Goal: Information Seeking & Learning: Find specific fact

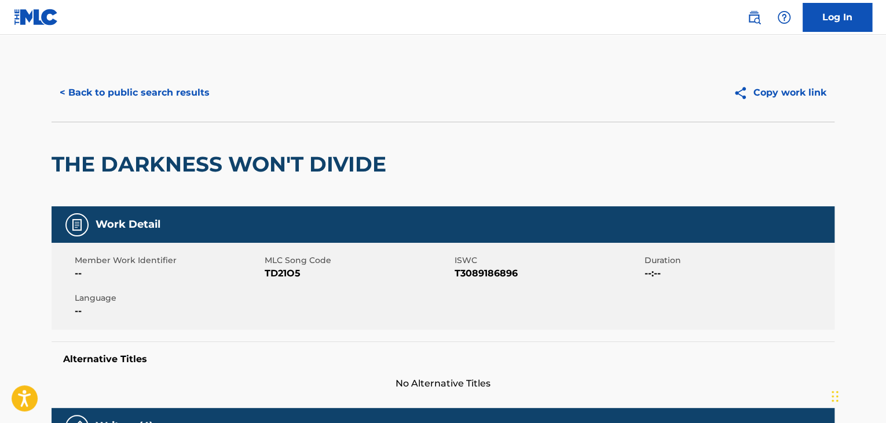
scroll to position [196, 0]
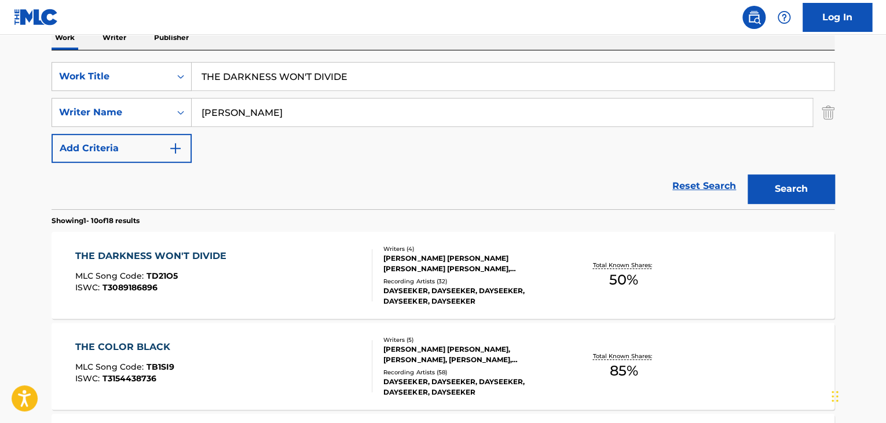
click at [263, 85] on input "THE DARKNESS WON'T DIVIDE" at bounding box center [513, 77] width 642 height 28
paste input "Ideas En Mi Cabeza"
type input "Ideas En Mi Cabeza"
drag, startPoint x: 351, startPoint y: 116, endPoint x: 63, endPoint y: 115, distance: 289.0
click at [63, 115] on div "SearchWithCriteria3eaa389c-8717-4071-82da-cf45f59370f5 Writer Name [PERSON_NAME]" at bounding box center [443, 112] width 783 height 29
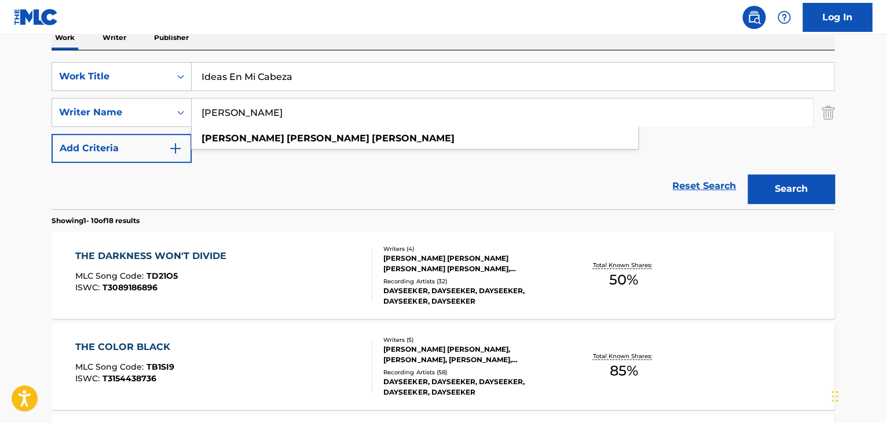
paste input "T&K"
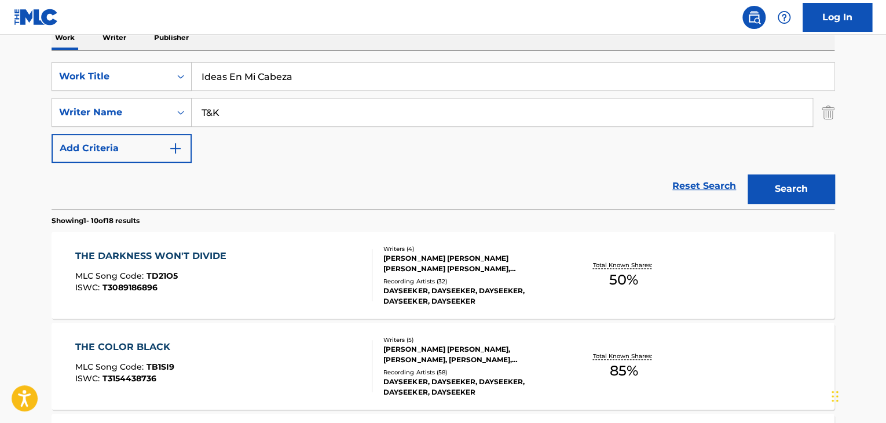
click at [788, 196] on button "Search" at bounding box center [791, 188] width 87 height 29
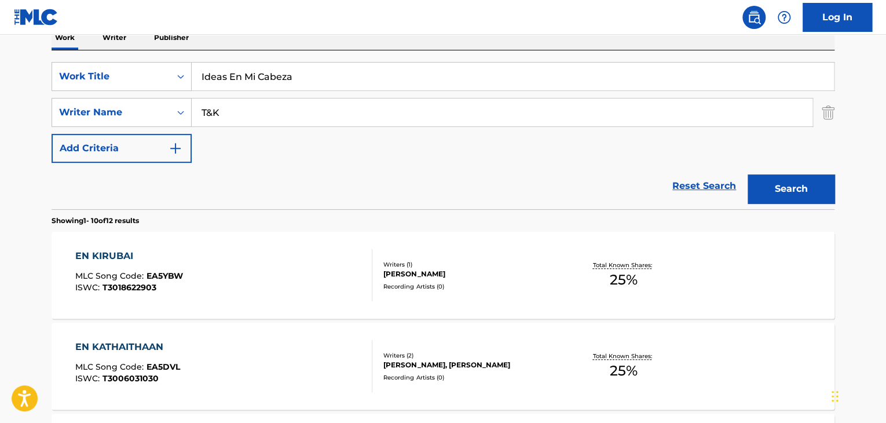
scroll to position [138, 0]
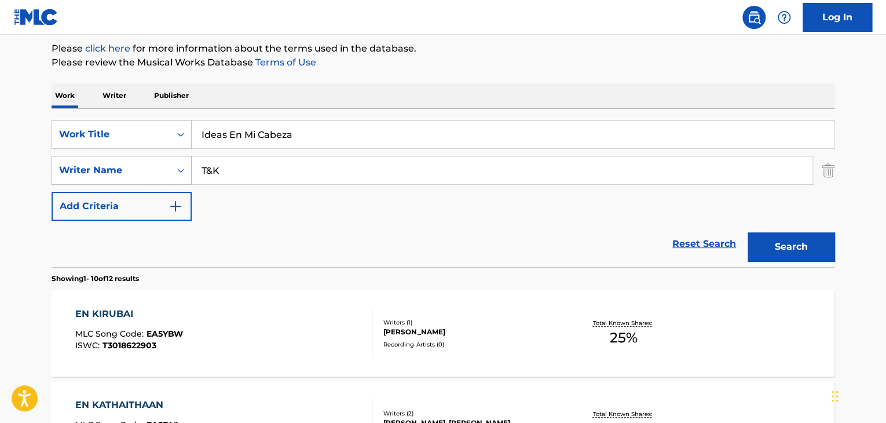
drag, startPoint x: 343, startPoint y: 179, endPoint x: 150, endPoint y: 171, distance: 193.6
click at [150, 171] on div "SearchWithCriteria3eaa389c-8717-4071-82da-cf45f59370f5 Writer Name T&K" at bounding box center [443, 170] width 783 height 29
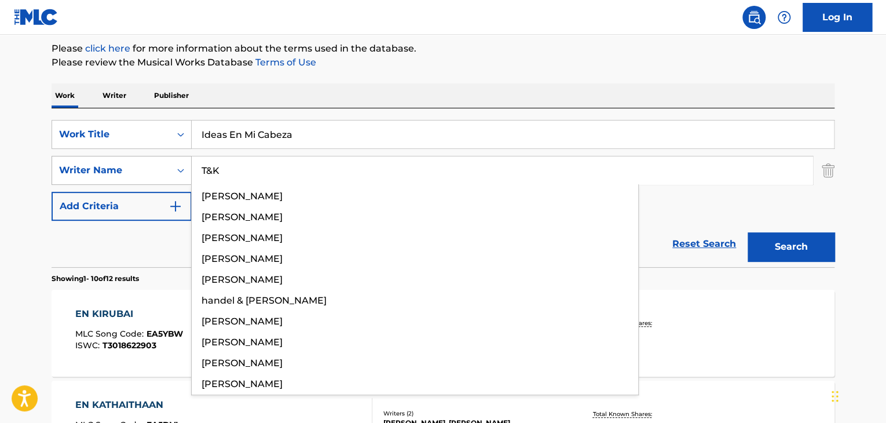
paste input "[PERSON_NAME]"
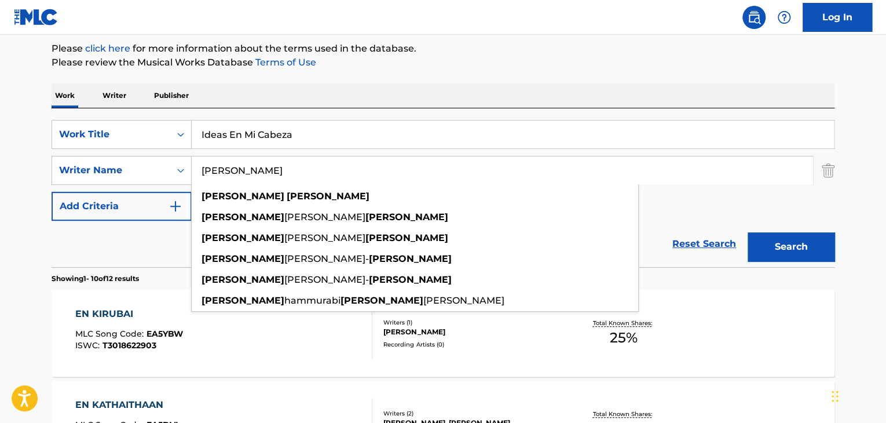
click at [797, 248] on button "Search" at bounding box center [791, 246] width 87 height 29
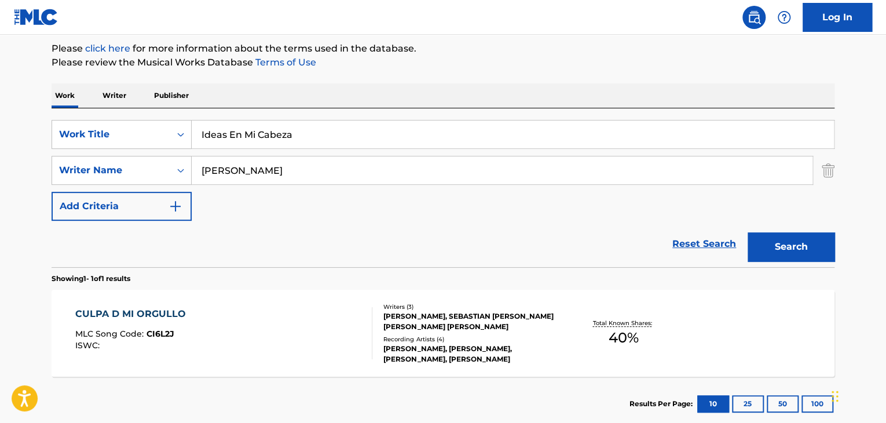
scroll to position [207, 0]
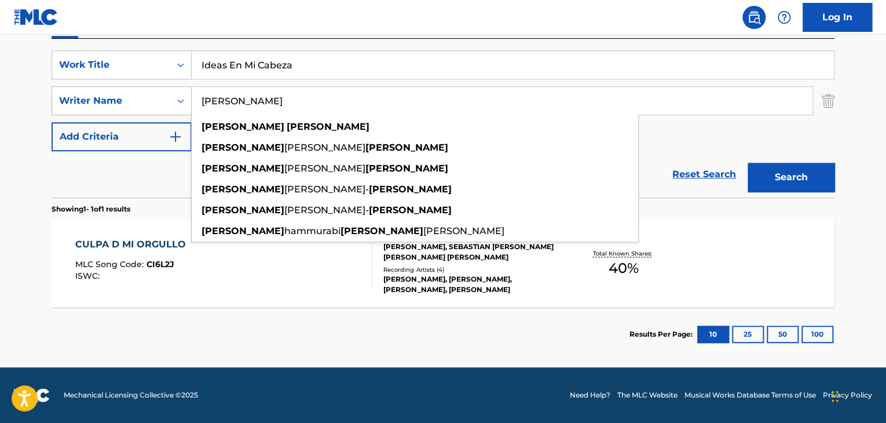
drag, startPoint x: 324, startPoint y: 99, endPoint x: 100, endPoint y: 97, distance: 224.1
click at [100, 97] on div "SearchWithCriteria3eaa389c-8717-4071-82da-cf45f59370f5 Writer Name [PERSON_NAME…" at bounding box center [443, 100] width 783 height 29
click at [243, 108] on input "[PERSON_NAME]" at bounding box center [502, 101] width 621 height 28
drag, startPoint x: 259, startPoint y: 99, endPoint x: 0, endPoint y: 99, distance: 259.4
click at [0, 99] on main "The MLC Public Work Search The accuracy and completeness of The MLC's data is d…" at bounding box center [443, 97] width 886 height 540
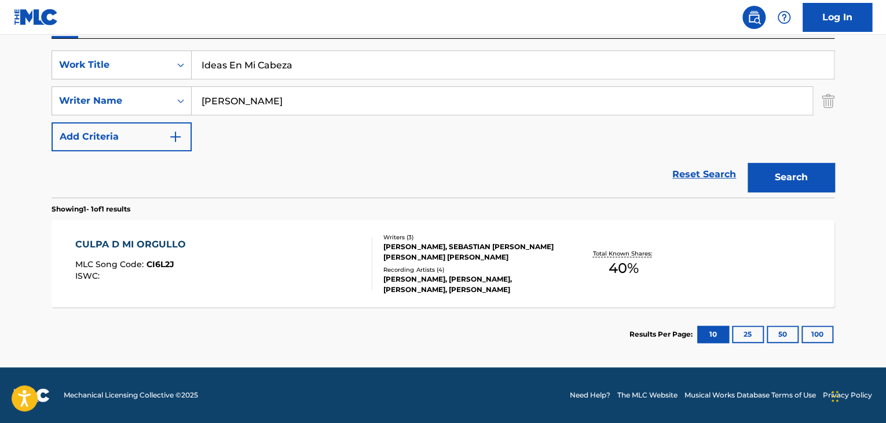
click at [802, 183] on button "Search" at bounding box center [791, 177] width 87 height 29
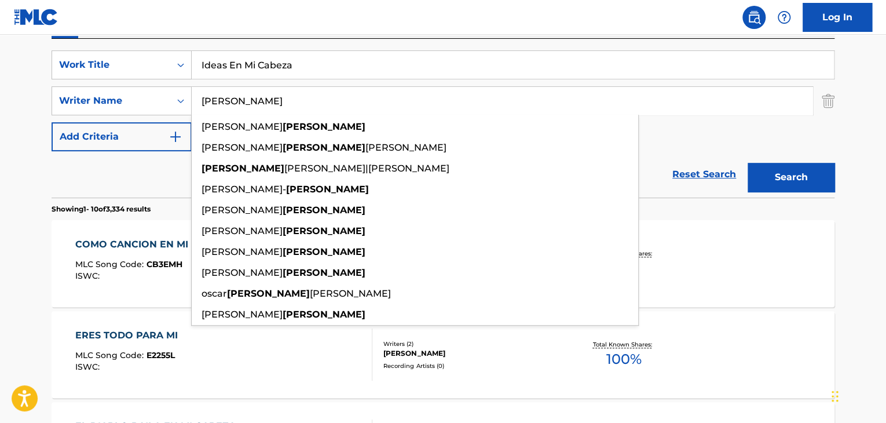
drag, startPoint x: 266, startPoint y: 102, endPoint x: 10, endPoint y: 93, distance: 256.1
paste input "[PERSON_NAME]"
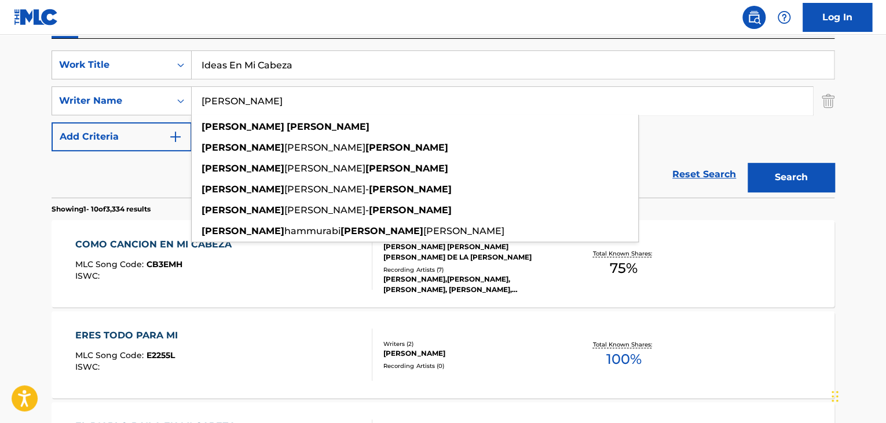
drag, startPoint x: 257, startPoint y: 105, endPoint x: 515, endPoint y: 125, distance: 258.4
click at [443, 111] on input "[PERSON_NAME]" at bounding box center [502, 101] width 621 height 28
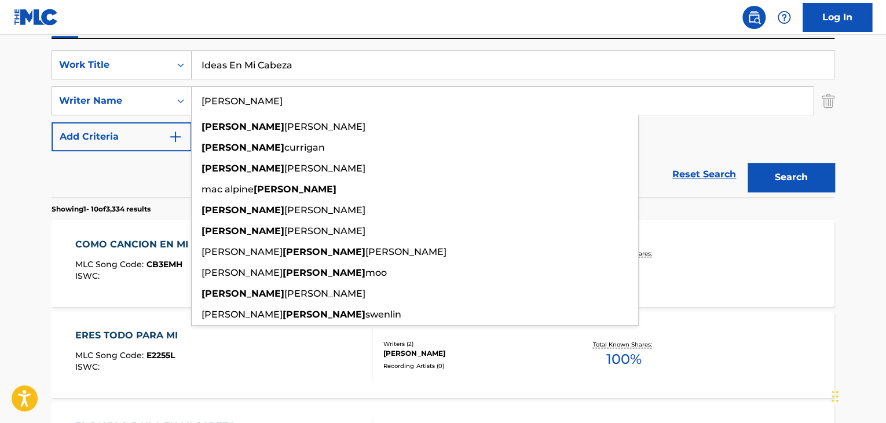
type input "[PERSON_NAME]"
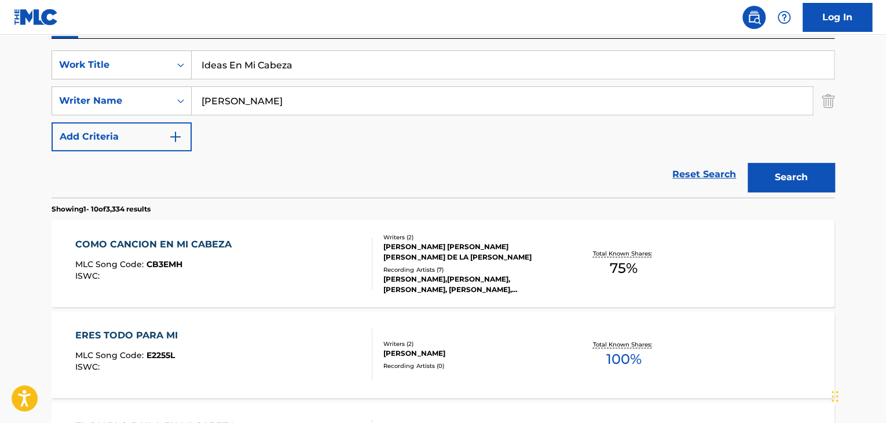
click at [778, 178] on button "Search" at bounding box center [791, 177] width 87 height 29
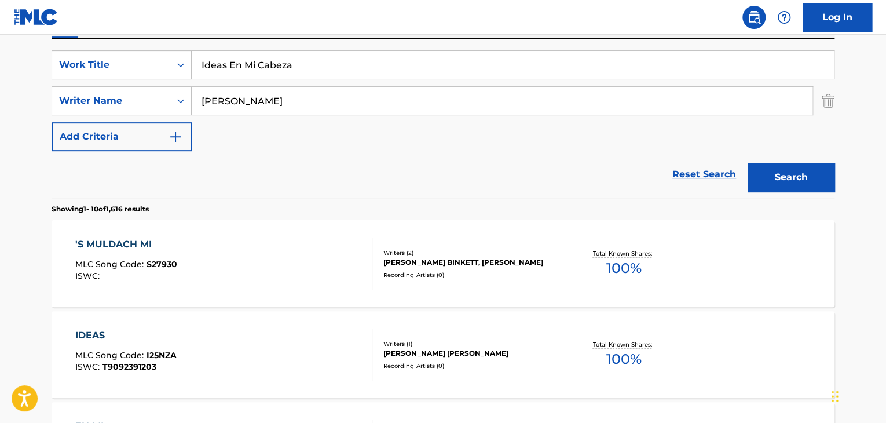
drag, startPoint x: 360, startPoint y: 67, endPoint x: 41, endPoint y: 67, distance: 319.1
paste input "VOICES (THEY WANT ME DEAD)"
type input "VOICES (THEY WANT ME DEAD)"
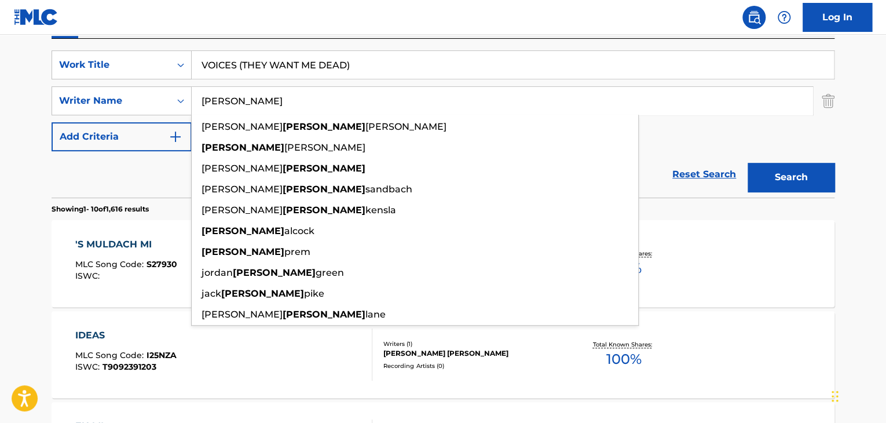
drag, startPoint x: 287, startPoint y: 95, endPoint x: 0, endPoint y: 111, distance: 287.7
paste input "onvictions"
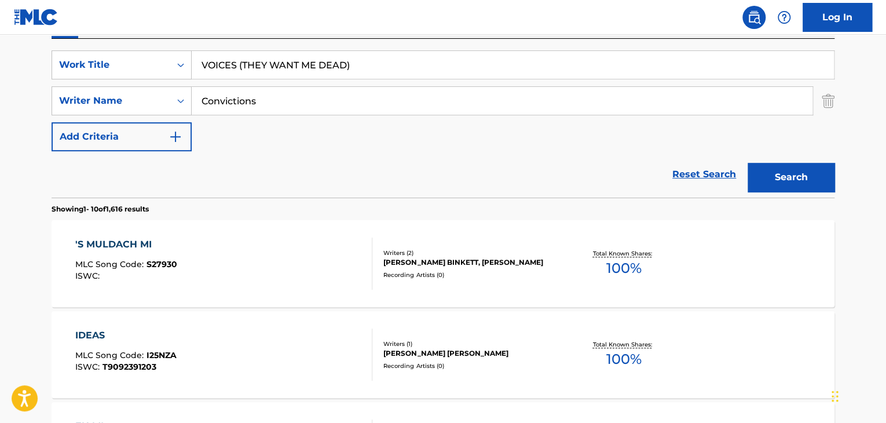
click at [777, 174] on button "Search" at bounding box center [791, 177] width 87 height 29
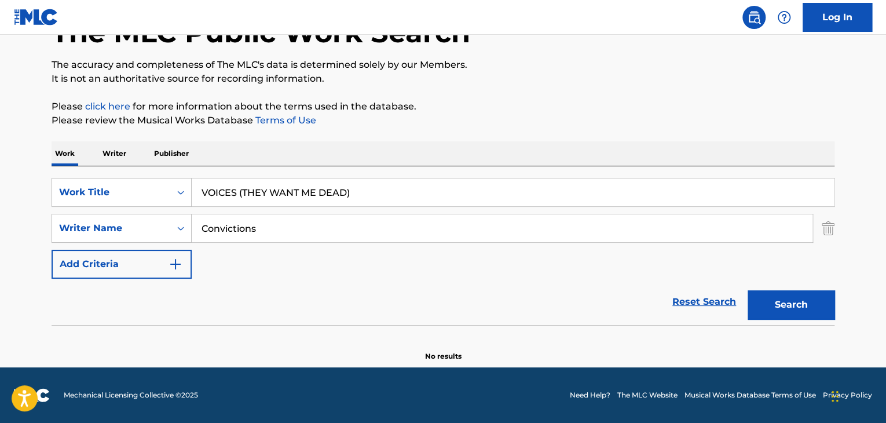
scroll to position [80, 0]
drag, startPoint x: 337, startPoint y: 219, endPoint x: 0, endPoint y: 223, distance: 337.0
click at [0, 223] on main "The MLC Public Work Search The accuracy and completeness of The MLC's data is d…" at bounding box center [443, 161] width 886 height 412
paste input "[PERSON_NAME]"
click at [797, 295] on button "Search" at bounding box center [791, 304] width 87 height 29
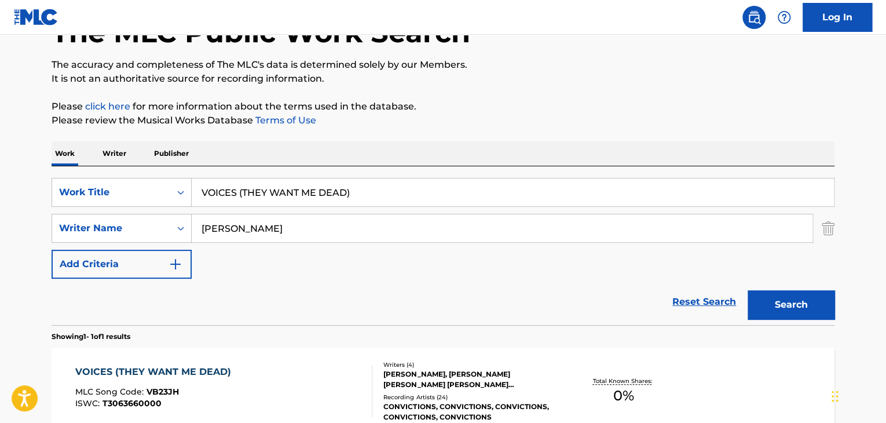
scroll to position [196, 0]
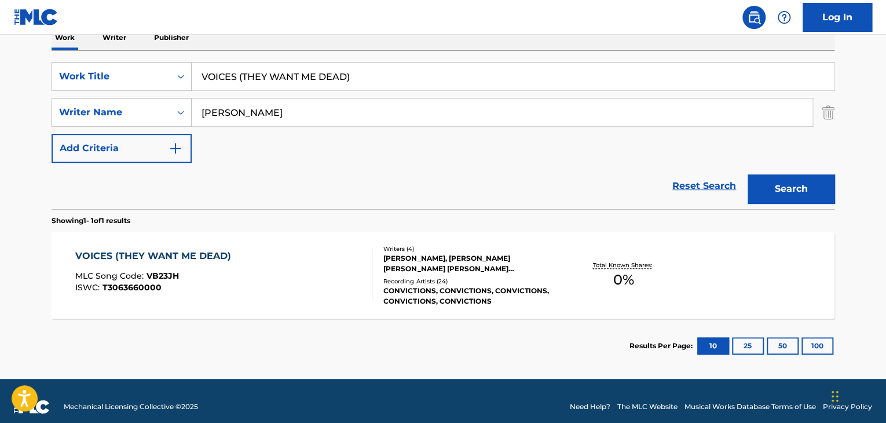
click at [262, 112] on input "[PERSON_NAME]" at bounding box center [502, 112] width 621 height 28
click at [792, 189] on button "Search" at bounding box center [791, 188] width 87 height 29
drag, startPoint x: 328, startPoint y: 107, endPoint x: 125, endPoint y: 109, distance: 203.3
click at [125, 109] on div "SearchWithCriteria3eaa389c-8717-4071-82da-cf45f59370f5 Writer Name [PERSON_NAME]" at bounding box center [443, 112] width 783 height 29
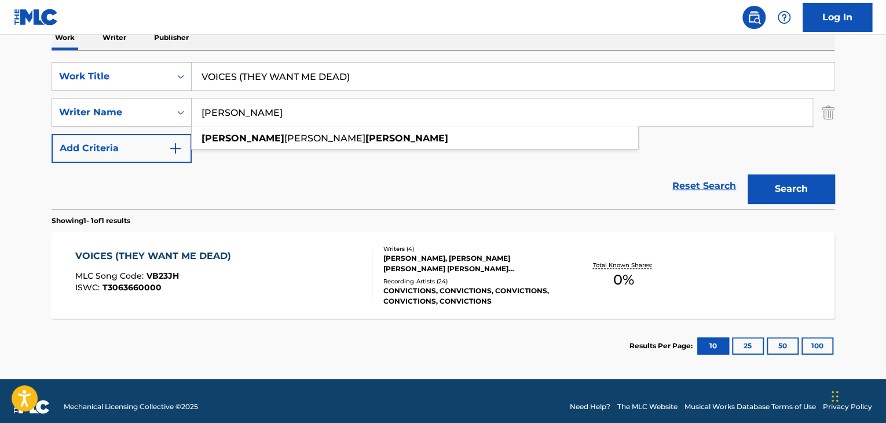
paste input "[PERSON_NAME]"
click at [781, 184] on button "Search" at bounding box center [791, 188] width 87 height 29
drag, startPoint x: 364, startPoint y: 116, endPoint x: 17, endPoint y: 112, distance: 346.9
click at [17, 112] on main "The MLC Public Work Search The accuracy and completeness of The MLC's data is d…" at bounding box center [443, 109] width 886 height 540
paste input "[PERSON_NAME]"
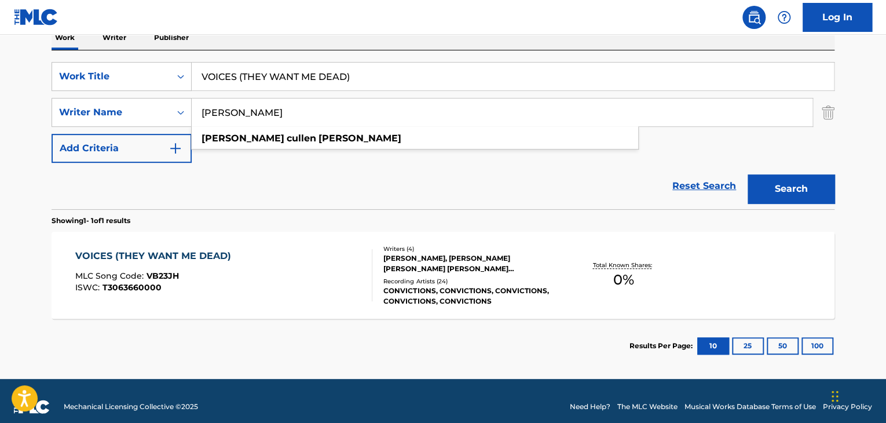
click at [783, 186] on button "Search" at bounding box center [791, 188] width 87 height 29
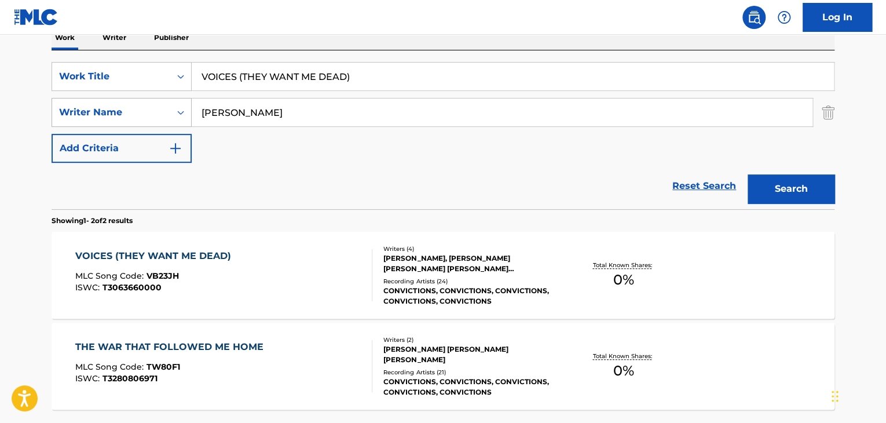
drag, startPoint x: 389, startPoint y: 102, endPoint x: 67, endPoint y: 102, distance: 322.0
click at [67, 102] on div "SearchWithCriteria3eaa389c-8717-4071-82da-cf45f59370f5 Writer Name [PERSON_NAME]" at bounding box center [443, 112] width 783 height 29
paste input "[PERSON_NAME] [PERSON_NAME]"
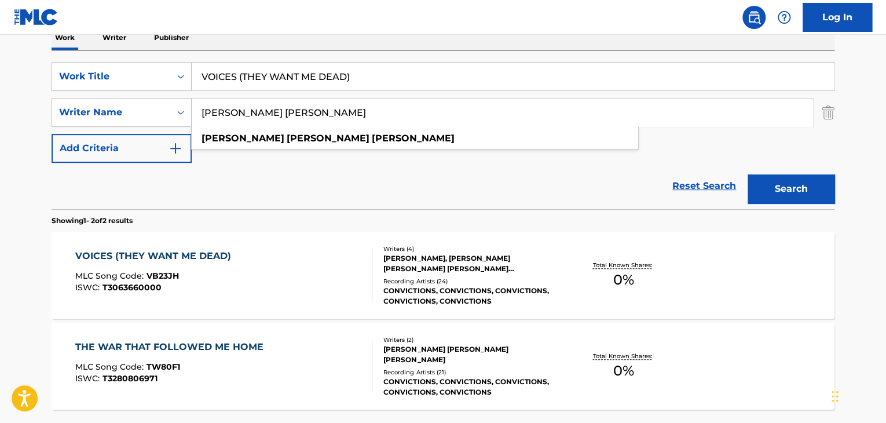
type input "[PERSON_NAME] [PERSON_NAME]"
click at [809, 195] on button "Search" at bounding box center [791, 188] width 87 height 29
click at [137, 252] on div "VOICES (THEY WANT ME DEAD)" at bounding box center [156, 256] width 162 height 14
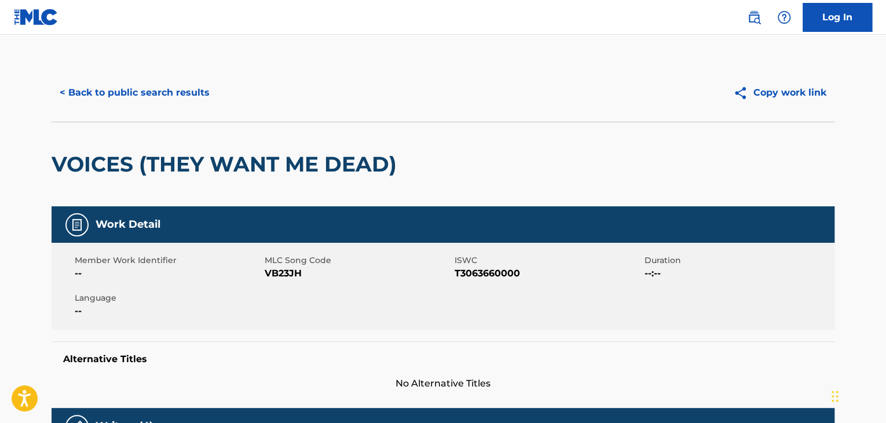
scroll to position [196, 0]
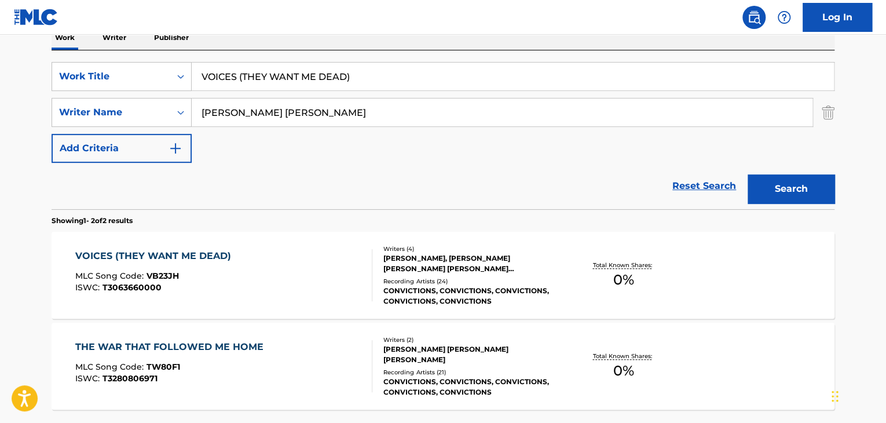
click at [315, 79] on input "VOICES (THEY WANT ME DEAD)" at bounding box center [513, 77] width 642 height 28
paste input "eSmooth"
type input "eSmooth"
click at [269, 175] on div "Reset Search Search" at bounding box center [443, 186] width 783 height 46
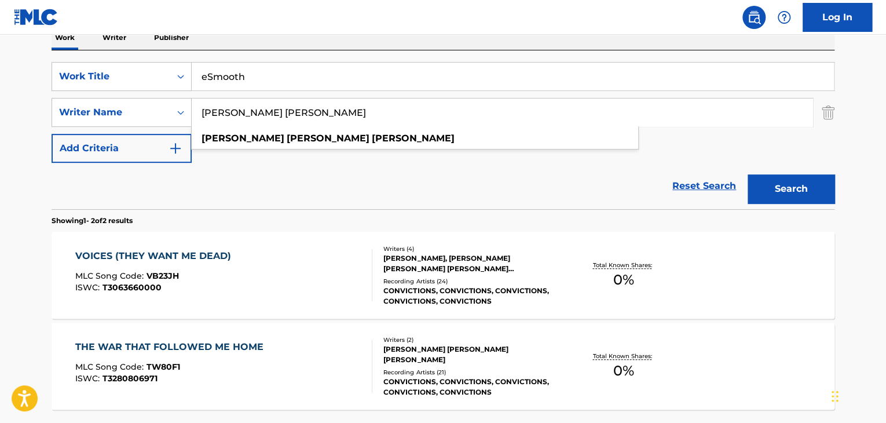
drag, startPoint x: 353, startPoint y: 116, endPoint x: 8, endPoint y: 101, distance: 345.5
click at [8, 101] on main "The MLC Public Work Search The accuracy and completeness of The MLC's data is d…" at bounding box center [443, 154] width 886 height 631
paste input "[PERSON_NAME]"
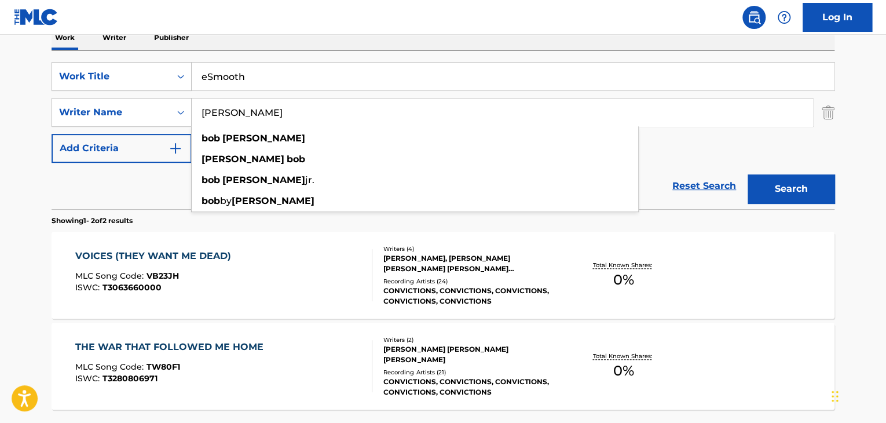
click at [781, 184] on button "Search" at bounding box center [791, 188] width 87 height 29
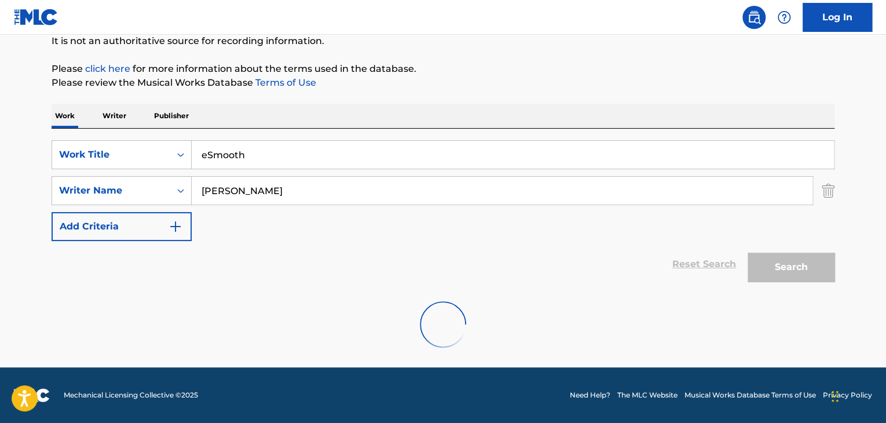
scroll to position [80, 0]
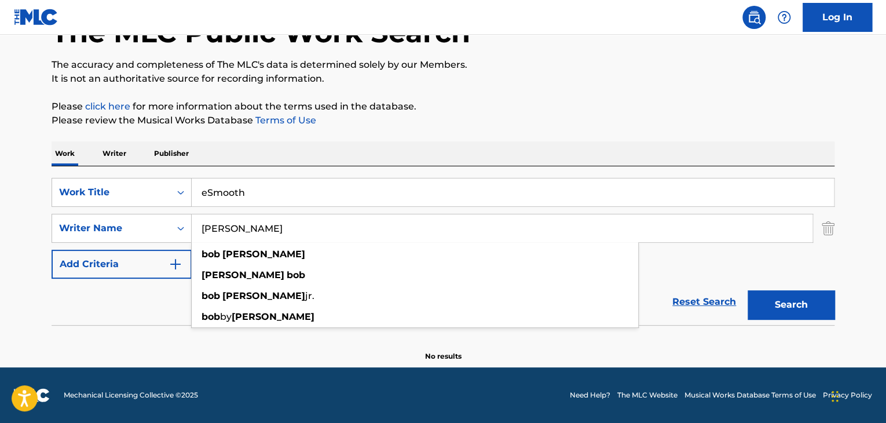
drag, startPoint x: 358, startPoint y: 226, endPoint x: 34, endPoint y: 226, distance: 324.3
click at [34, 226] on main "The MLC Public Work Search The accuracy and completeness of The MLC's data is d…" at bounding box center [443, 161] width 886 height 412
click at [214, 226] on input "[PERSON_NAME]" at bounding box center [502, 228] width 621 height 28
drag, startPoint x: 225, startPoint y: 228, endPoint x: 118, endPoint y: 229, distance: 106.6
click at [118, 229] on div "SearchWithCriteria3eaa389c-8717-4071-82da-cf45f59370f5 Writer Name [PERSON_NAME…" at bounding box center [443, 228] width 783 height 29
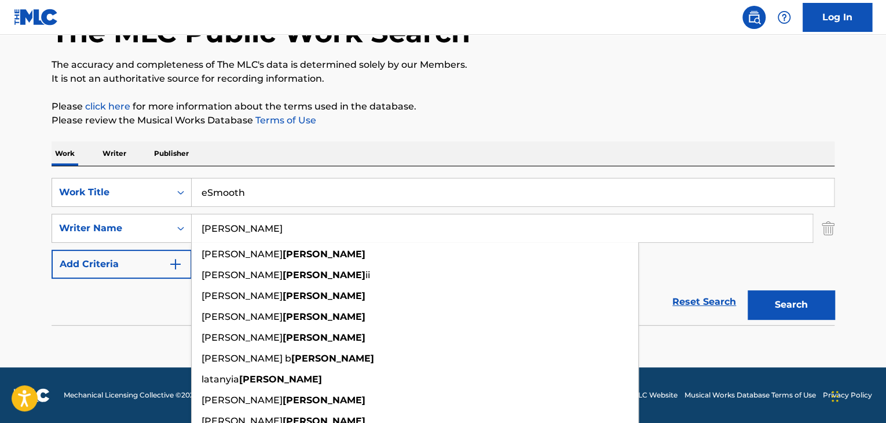
type input "[PERSON_NAME]"
click at [777, 296] on button "Search" at bounding box center [791, 304] width 87 height 29
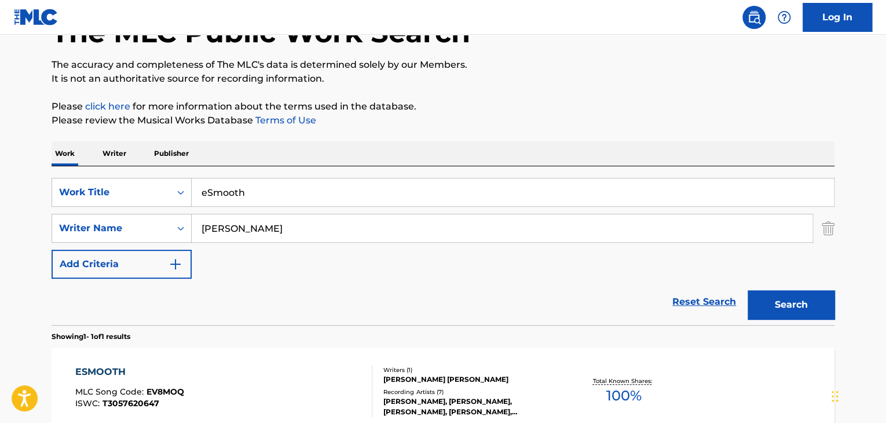
scroll to position [196, 0]
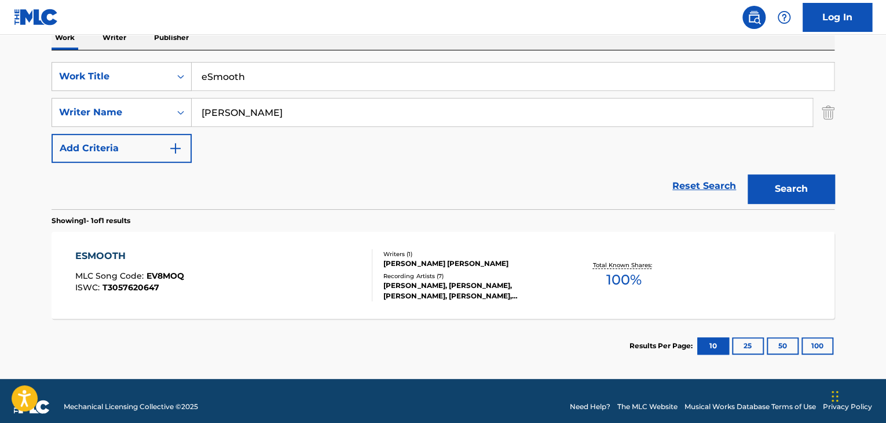
click at [118, 260] on div "ESMOOTH" at bounding box center [129, 256] width 109 height 14
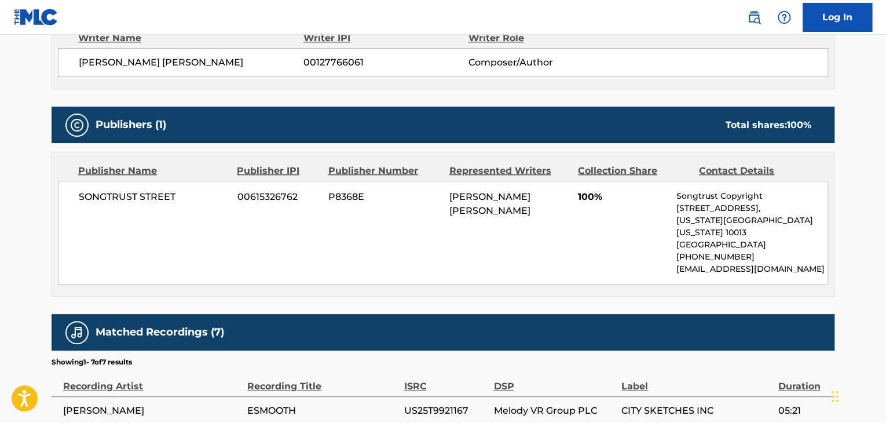
scroll to position [563, 0]
